Goal: Transaction & Acquisition: Purchase product/service

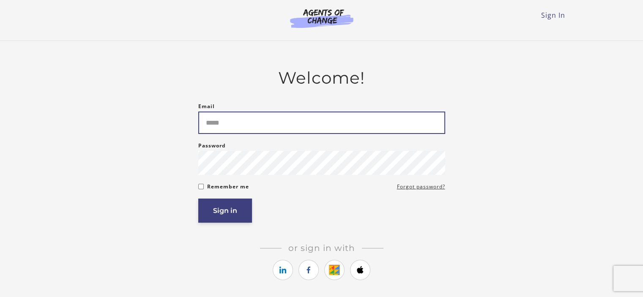
type input "**********"
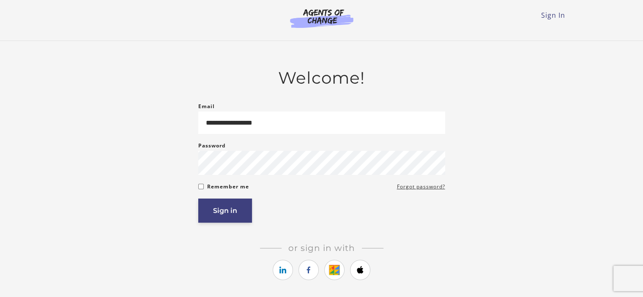
click at [230, 215] on button "Sign in" at bounding box center [225, 211] width 54 height 24
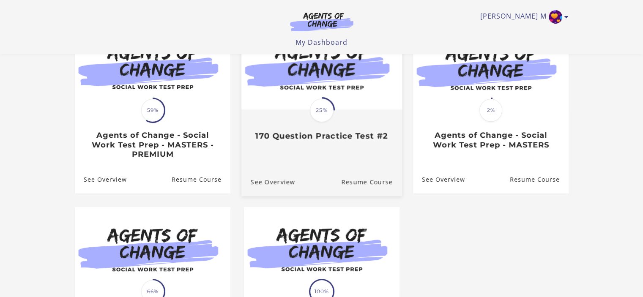
scroll to position [85, 0]
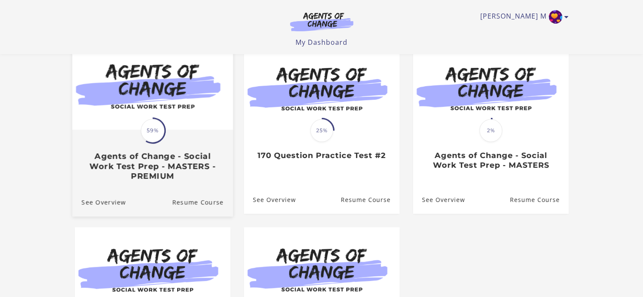
click at [181, 148] on div "Translation missing: en.liquid.partials.dashboard_course_card.progress_descript…" at bounding box center [152, 156] width 161 height 50
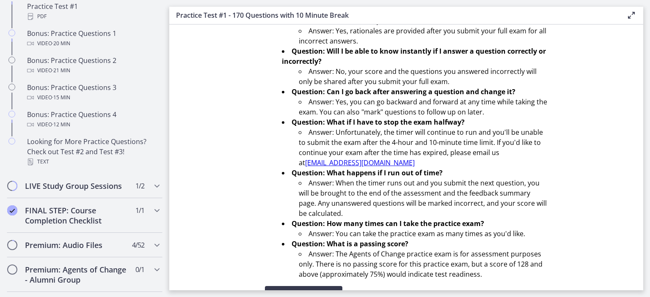
scroll to position [303, 0]
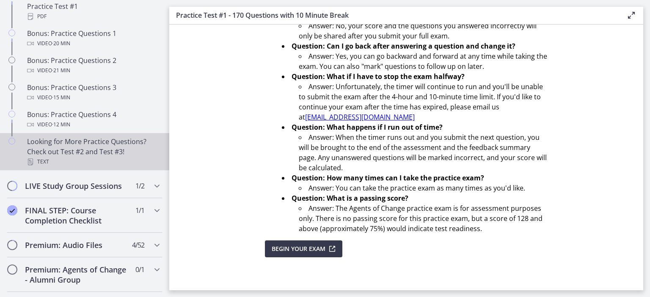
click at [123, 161] on div "Looking for More Practice Questions? Check out Test #2 and Test #3! Text" at bounding box center [93, 152] width 132 height 30
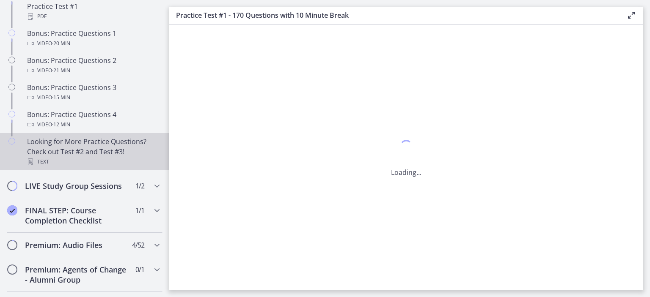
scroll to position [0, 0]
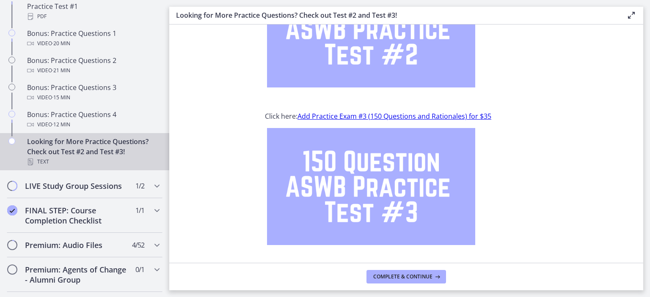
scroll to position [134, 0]
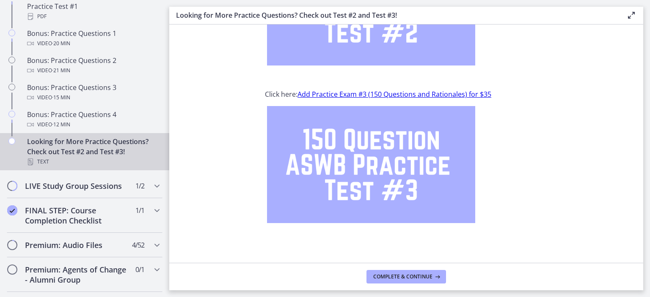
click at [418, 93] on link "Add Practice Exam #3 (150 Questions and Rationales) for $35" at bounding box center [394, 94] width 194 height 9
